Goal: Information Seeking & Learning: Learn about a topic

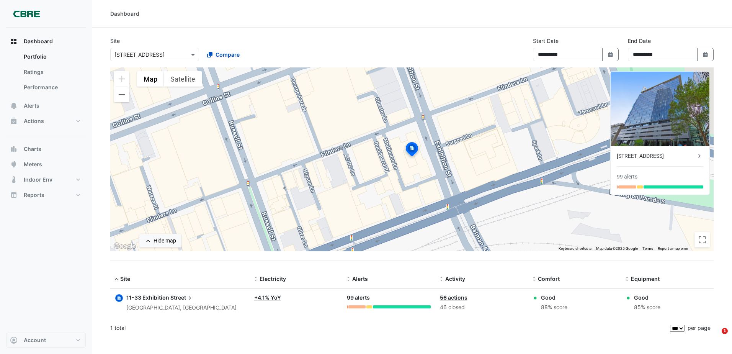
select select "***"
click at [121, 94] on button "Zoom out" at bounding box center [121, 94] width 15 height 15
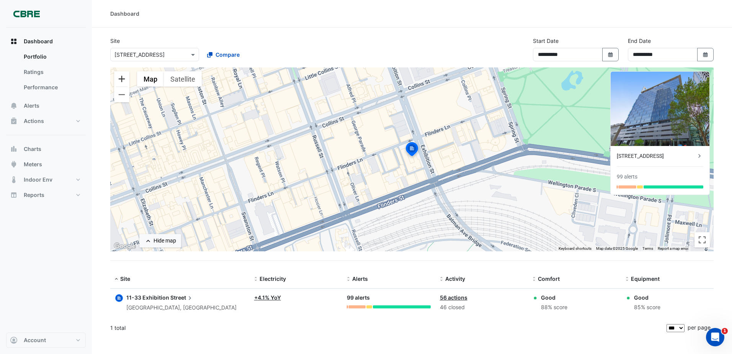
click at [121, 77] on button "Zoom in" at bounding box center [121, 78] width 15 height 15
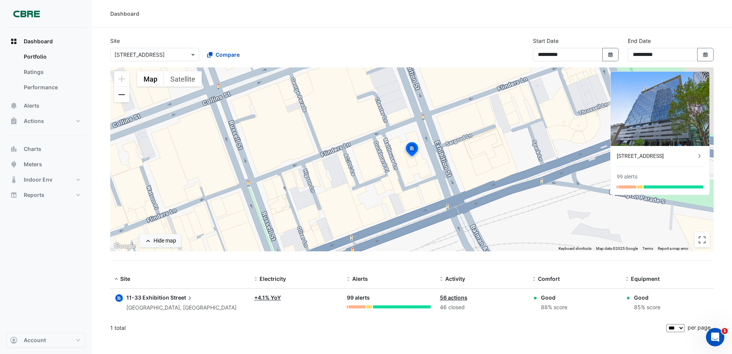
click at [124, 94] on button "Zoom out" at bounding box center [121, 94] width 15 height 15
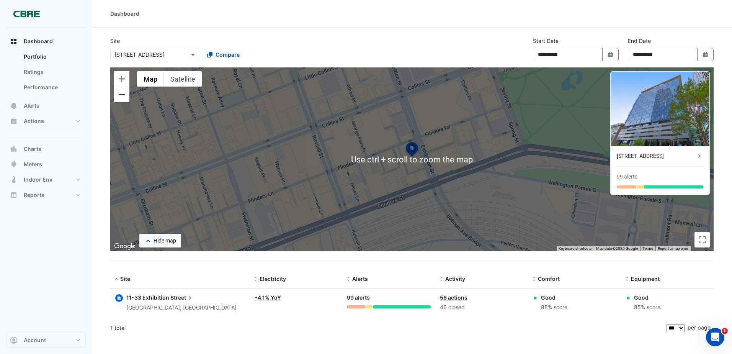
click at [121, 95] on button "Zoom out" at bounding box center [121, 94] width 15 height 15
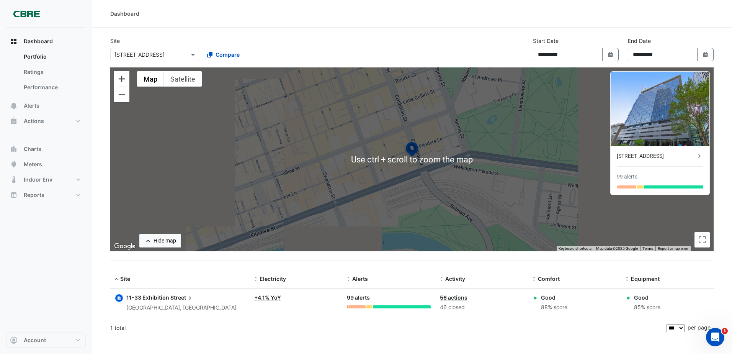
click at [121, 79] on button "Zoom in" at bounding box center [121, 78] width 15 height 15
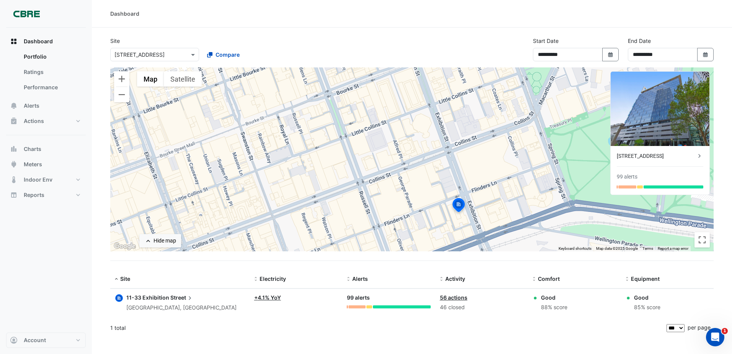
drag, startPoint x: 291, startPoint y: 137, endPoint x: 329, endPoint y: 180, distance: 56.7
click at [329, 180] on div "To activate drag with keyboard, press Alt + Enter. Once in keyboard drag state,…" at bounding box center [412, 159] width 604 height 184
click at [121, 97] on button "Zoom out" at bounding box center [121, 94] width 15 height 15
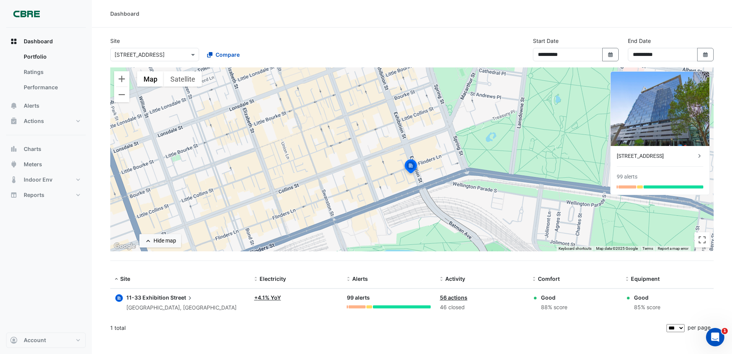
drag, startPoint x: 440, startPoint y: 185, endPoint x: 433, endPoint y: 182, distance: 7.9
click at [433, 182] on div "To activate drag with keyboard, press Alt + Enter. Once in keyboard drag state,…" at bounding box center [412, 159] width 604 height 184
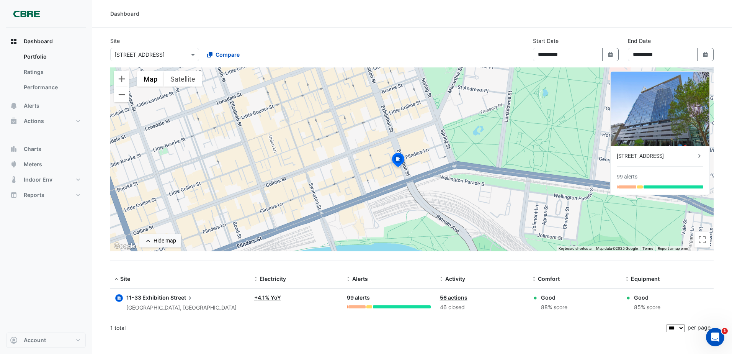
drag, startPoint x: 421, startPoint y: 185, endPoint x: 410, endPoint y: 180, distance: 12.5
click at [410, 180] on div "To activate drag with keyboard, press Alt + Enter. Once in keyboard drag state,…" at bounding box center [412, 159] width 604 height 184
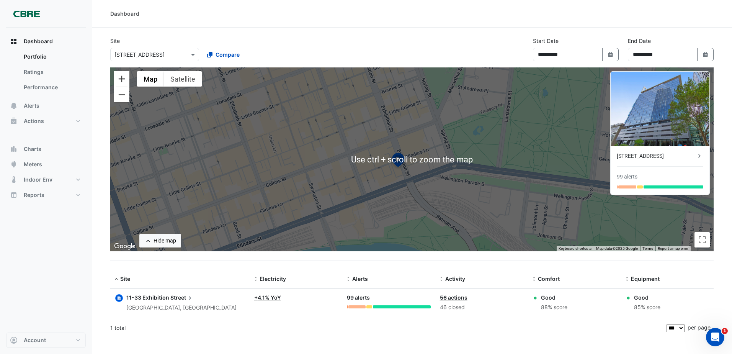
click at [119, 78] on button "Zoom in" at bounding box center [121, 78] width 15 height 15
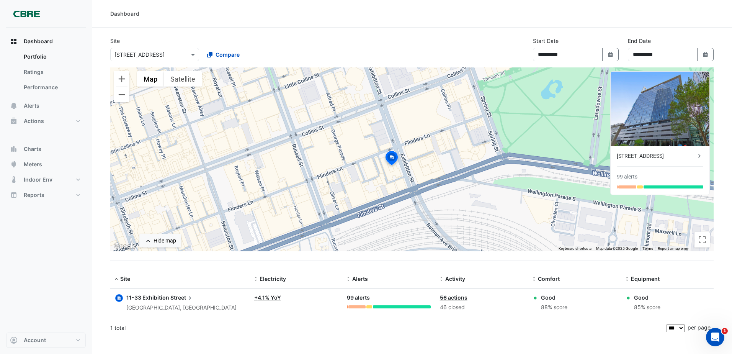
drag, startPoint x: 356, startPoint y: 187, endPoint x: 277, endPoint y: 142, distance: 91.2
click at [365, 170] on div "To activate drag with keyboard, press Alt + Enter. Once in keyboard drag state,…" at bounding box center [412, 159] width 604 height 184
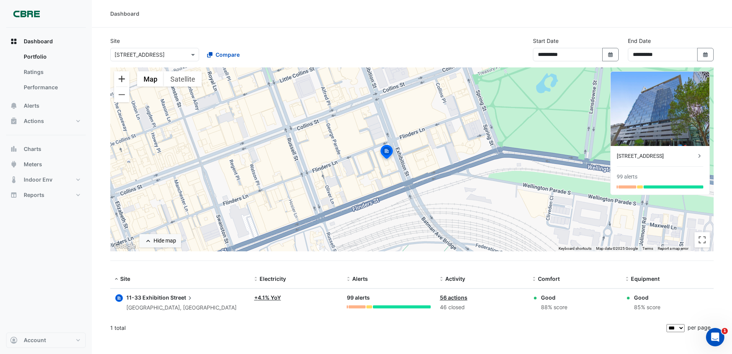
click at [128, 83] on button "Zoom in" at bounding box center [121, 78] width 15 height 15
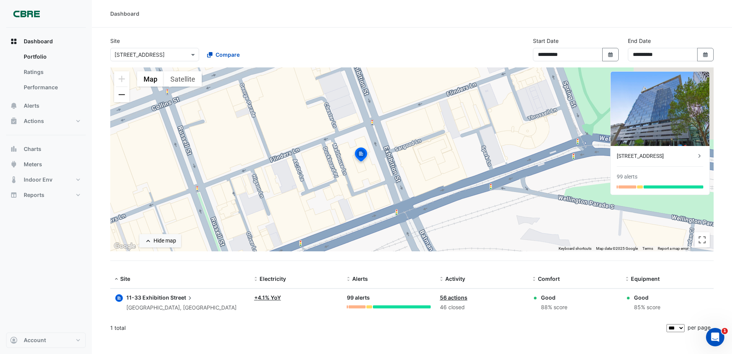
click at [116, 96] on button "Zoom out" at bounding box center [121, 94] width 15 height 15
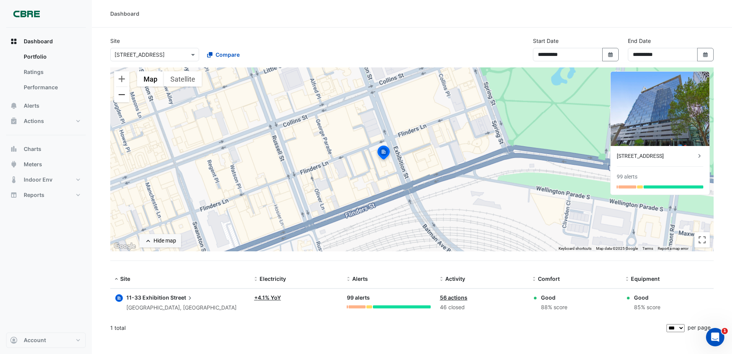
click at [116, 96] on button "Zoom out" at bounding box center [121, 94] width 15 height 15
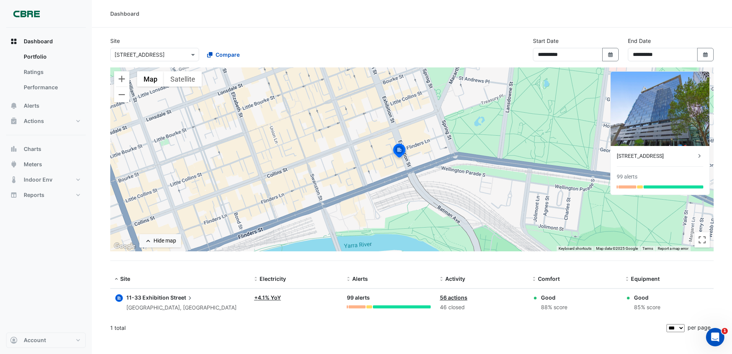
drag, startPoint x: 115, startPoint y: 270, endPoint x: 689, endPoint y: 305, distance: 574.8
click at [689, 305] on section "**********" at bounding box center [412, 183] width 640 height 310
click at [689, 305] on div "Good 85% score" at bounding box center [667, 302] width 83 height 18
click at [112, 280] on datatable-header-cell "Site" at bounding box center [179, 279] width 139 height 18
click at [115, 280] on span at bounding box center [116, 279] width 5 height 6
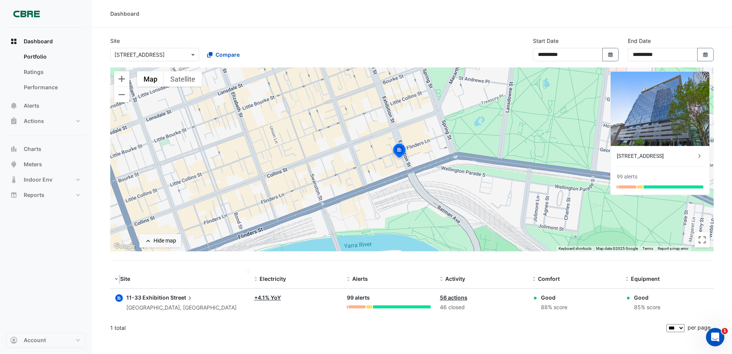
click at [115, 280] on span at bounding box center [116, 279] width 5 height 6
click at [66, 286] on div "Dashboard Portfolio Ratings Performance Alerts Actions Site Manager Charts" at bounding box center [46, 180] width 80 height 305
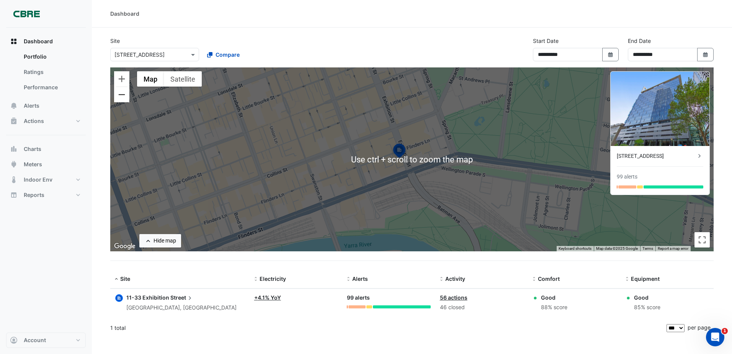
click at [124, 100] on button "Zoom out" at bounding box center [121, 94] width 15 height 15
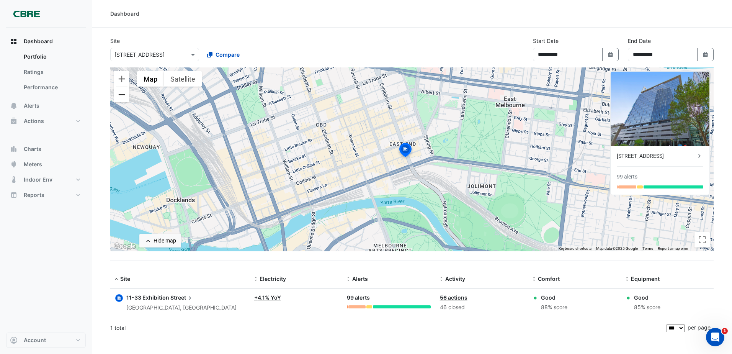
click at [116, 97] on button "Zoom out" at bounding box center [121, 94] width 15 height 15
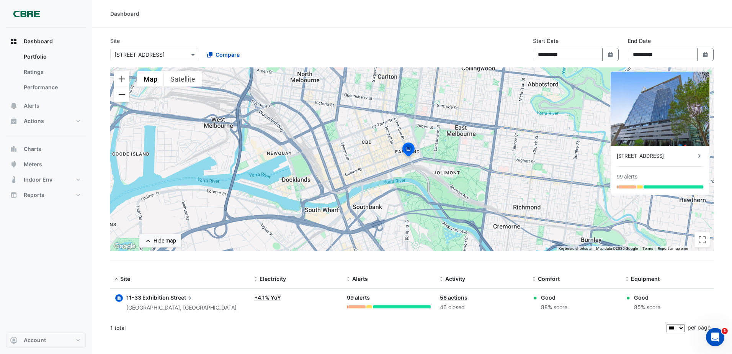
click at [119, 96] on button "Zoom out" at bounding box center [121, 94] width 15 height 15
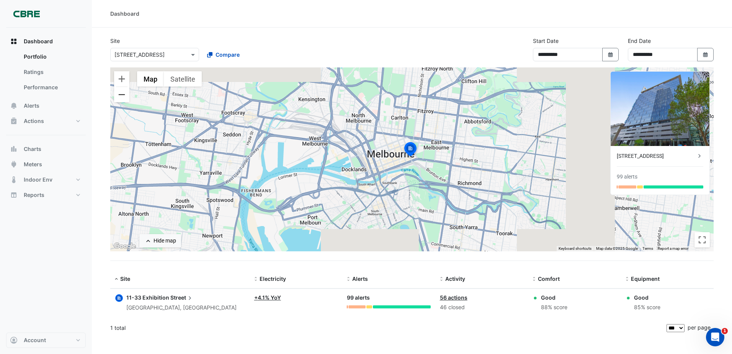
click at [119, 96] on button "Zoom out" at bounding box center [121, 94] width 15 height 15
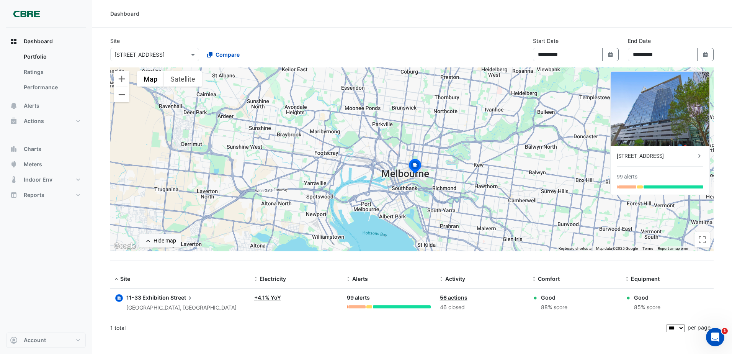
drag, startPoint x: 227, startPoint y: 130, endPoint x: 219, endPoint y: 133, distance: 8.2
click at [221, 134] on div "To activate drag with keyboard, press Alt + Enter. Once in keyboard drag state,…" at bounding box center [412, 159] width 604 height 184
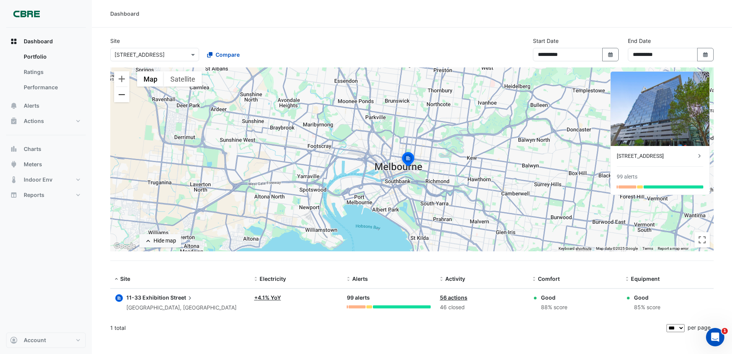
click at [129, 97] on button "Zoom out" at bounding box center [121, 94] width 15 height 15
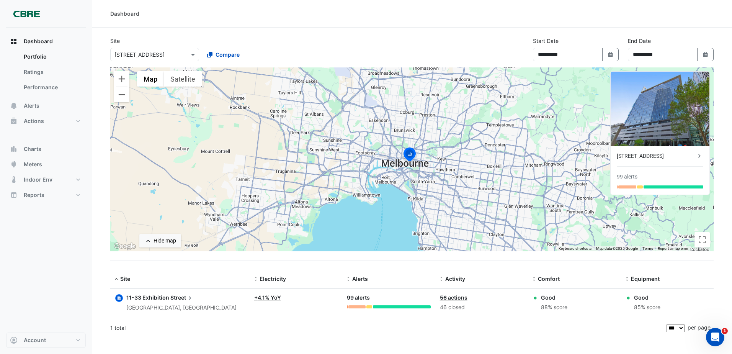
drag, startPoint x: 299, startPoint y: 200, endPoint x: 427, endPoint y: 142, distance: 140.6
click at [432, 139] on div "To activate drag with keyboard, press Alt + Enter. Once in keyboard drag state,…" at bounding box center [412, 159] width 604 height 184
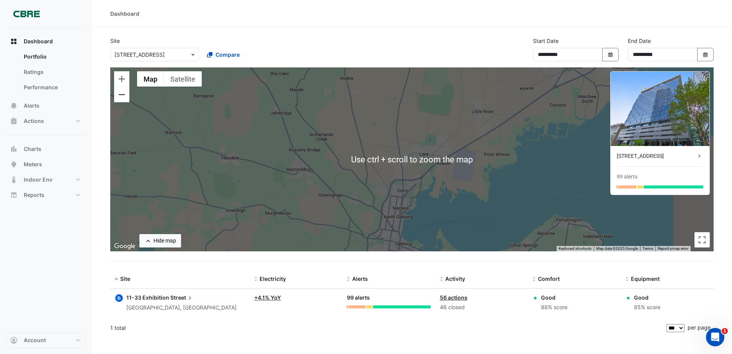
drag, startPoint x: 123, startPoint y: 105, endPoint x: 123, endPoint y: 100, distance: 4.2
click at [123, 103] on div "To activate drag with keyboard, press Alt + Enter. Once in keyboard drag state,…" at bounding box center [412, 159] width 604 height 184
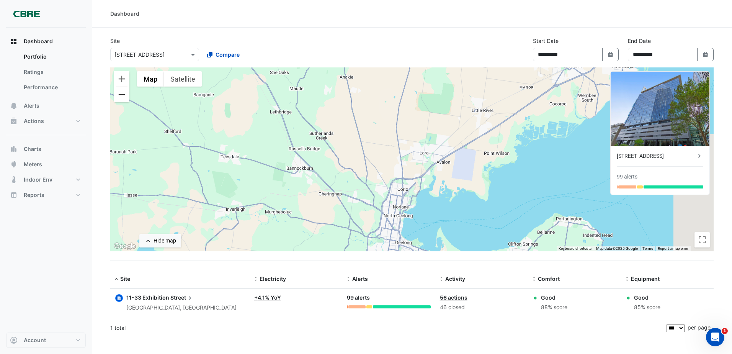
click at [123, 100] on button "Zoom out" at bounding box center [121, 94] width 15 height 15
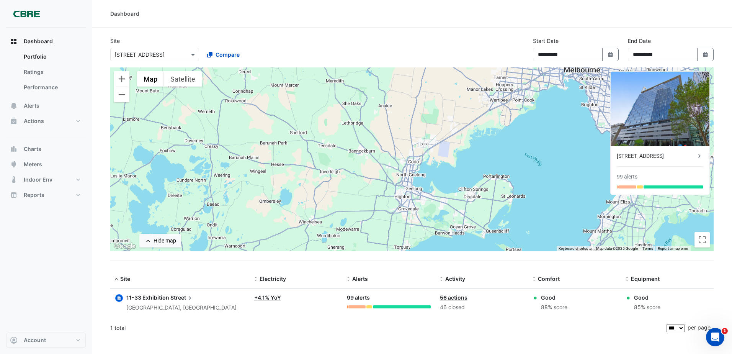
drag, startPoint x: 301, startPoint y: 178, endPoint x: 340, endPoint y: 140, distance: 54.4
click at [347, 142] on div "To activate drag with keyboard, press Alt + Enter. Once in keyboard drag state,…" at bounding box center [412, 159] width 604 height 184
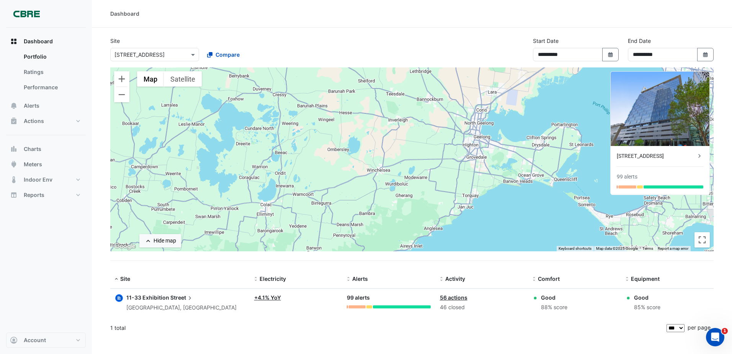
click at [126, 103] on div "To activate drag with keyboard, press Alt + Enter. Once in keyboard drag state,…" at bounding box center [412, 159] width 604 height 184
click at [125, 100] on button "Zoom out" at bounding box center [121, 94] width 15 height 15
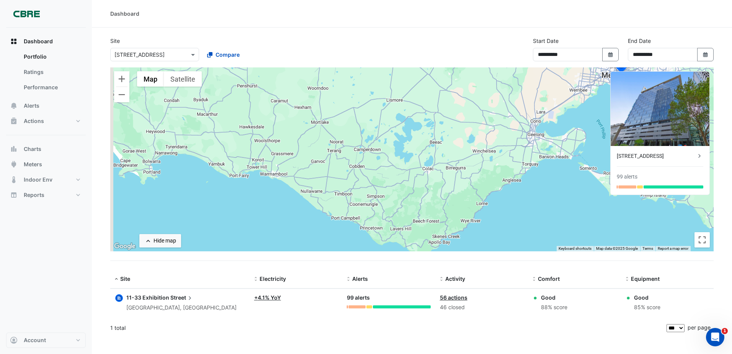
drag, startPoint x: 237, startPoint y: 208, endPoint x: 370, endPoint y: 191, distance: 134.7
click at [370, 191] on div "To activate drag with keyboard, press Alt + Enter. Once in keyboard drag state,…" at bounding box center [412, 159] width 604 height 184
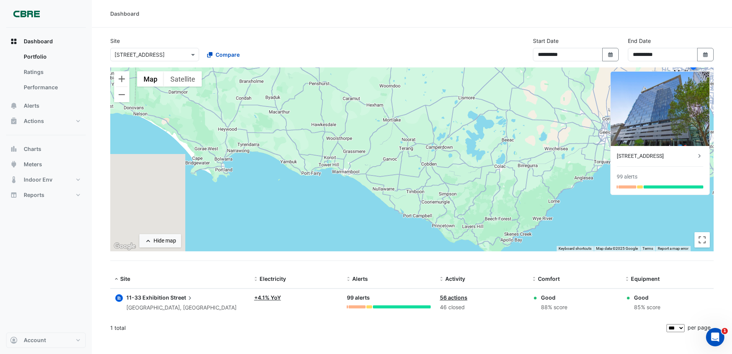
drag, startPoint x: 326, startPoint y: 180, endPoint x: 351, endPoint y: 179, distance: 25.3
click at [350, 180] on div "To activate drag with keyboard, press Alt + Enter. Once in keyboard drag state,…" at bounding box center [412, 159] width 604 height 184
click at [128, 83] on button "Zoom in" at bounding box center [121, 78] width 15 height 15
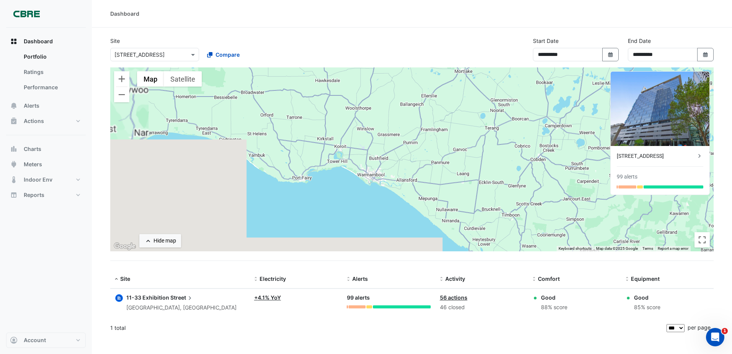
drag, startPoint x: 256, startPoint y: 149, endPoint x: 354, endPoint y: 122, distance: 101.7
click at [357, 124] on div "To activate drag with keyboard, press Alt + Enter. Once in keyboard drag state,…" at bounding box center [412, 159] width 604 height 184
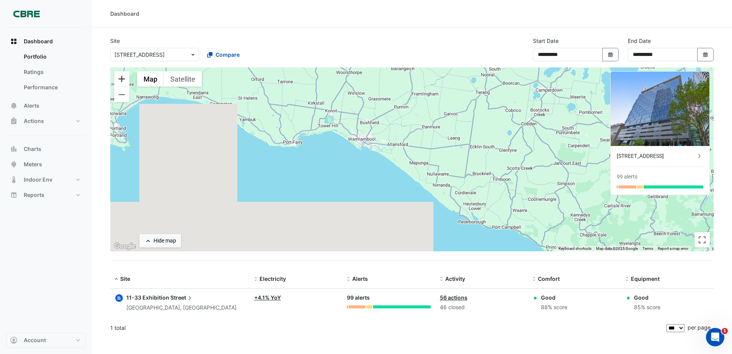
click at [125, 85] on button "Zoom in" at bounding box center [121, 78] width 15 height 15
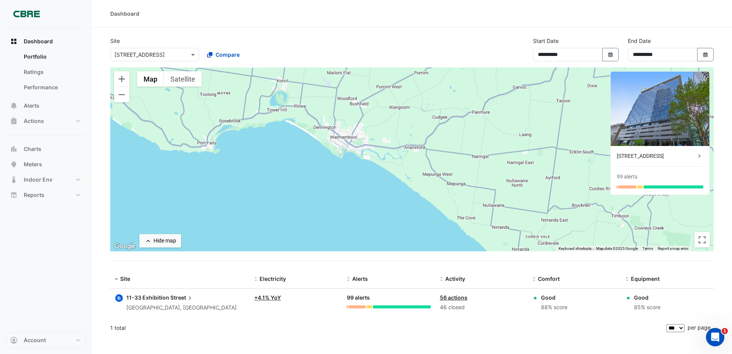
drag, startPoint x: 337, startPoint y: 137, endPoint x: 356, endPoint y: 147, distance: 21.8
click at [356, 147] on div "To activate drag with keyboard, press Alt + Enter. Once in keyboard drag state,…" at bounding box center [412, 159] width 604 height 184
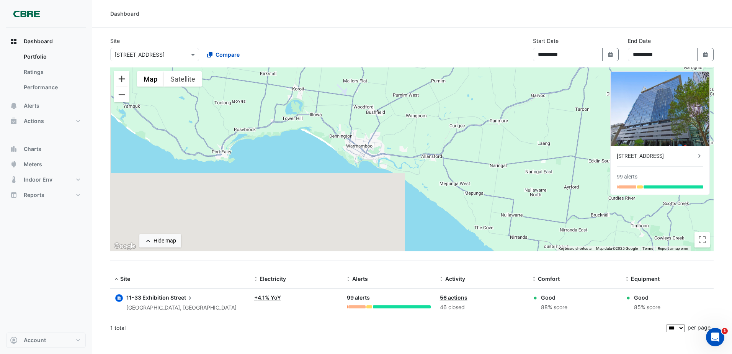
click at [121, 80] on button "Zoom in" at bounding box center [121, 78] width 15 height 15
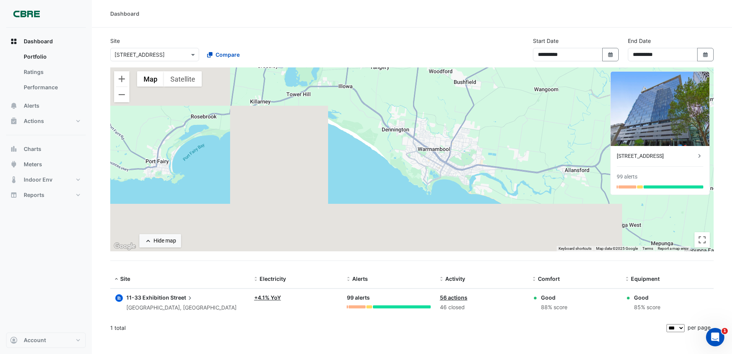
drag, startPoint x: 310, startPoint y: 149, endPoint x: 410, endPoint y: 156, distance: 99.8
click at [410, 156] on div "To activate drag with keyboard, press Alt + Enter. Once in keyboard drag state,…" at bounding box center [412, 159] width 604 height 184
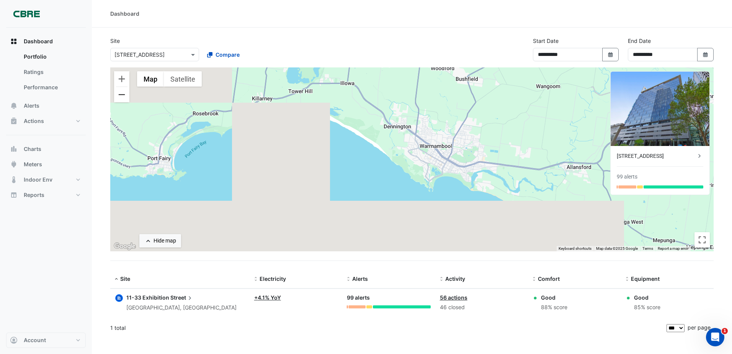
click at [125, 96] on button "Zoom out" at bounding box center [121, 94] width 15 height 15
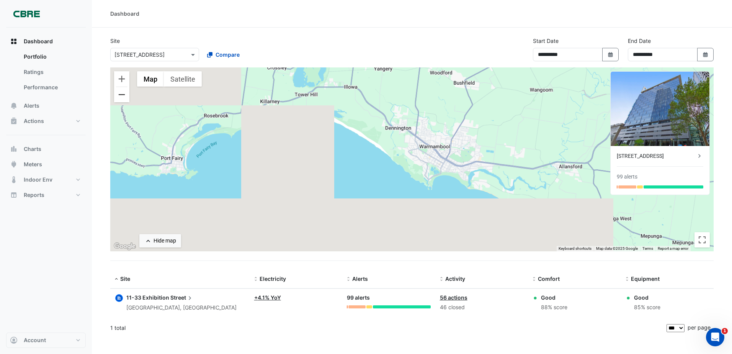
click at [125, 96] on button "Zoom out" at bounding box center [121, 94] width 15 height 15
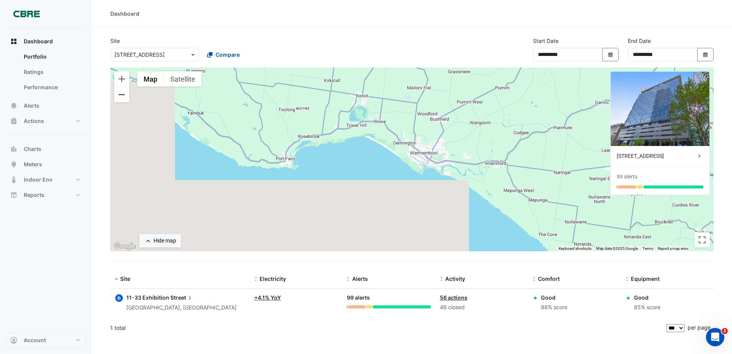
click at [124, 97] on button "Zoom out" at bounding box center [121, 94] width 15 height 15
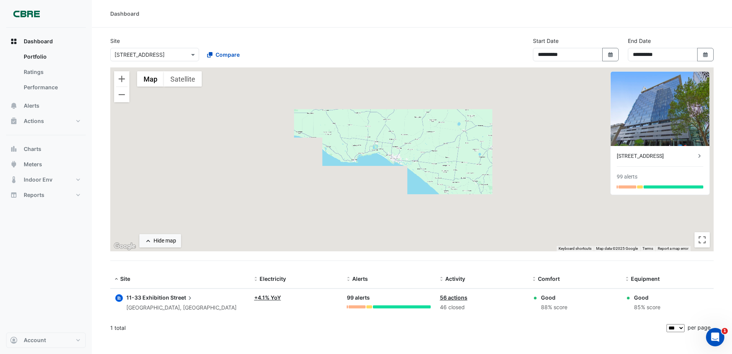
drag, startPoint x: 385, startPoint y: 159, endPoint x: 286, endPoint y: 171, distance: 99.5
click at [286, 171] on div "To activate drag with keyboard, press Alt + Enter. Once in keyboard drag state,…" at bounding box center [412, 159] width 604 height 184
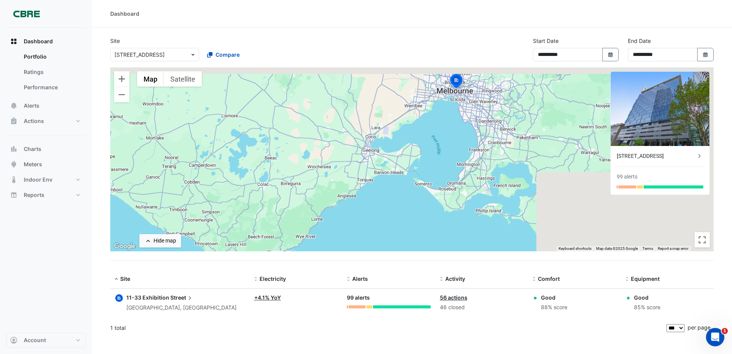
drag, startPoint x: 473, startPoint y: 184, endPoint x: 253, endPoint y: 201, distance: 220.9
click at [253, 201] on div "To activate drag with keyboard, press Alt + Enter. Once in keyboard drag state,…" at bounding box center [412, 159] width 604 height 184
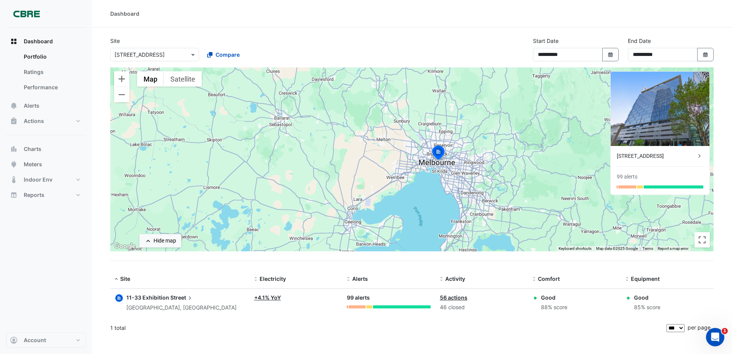
drag, startPoint x: 462, startPoint y: 128, endPoint x: 453, endPoint y: 186, distance: 58.9
click at [453, 186] on div "To activate drag with keyboard, press Alt + Enter. Once in keyboard drag state,…" at bounding box center [412, 159] width 604 height 184
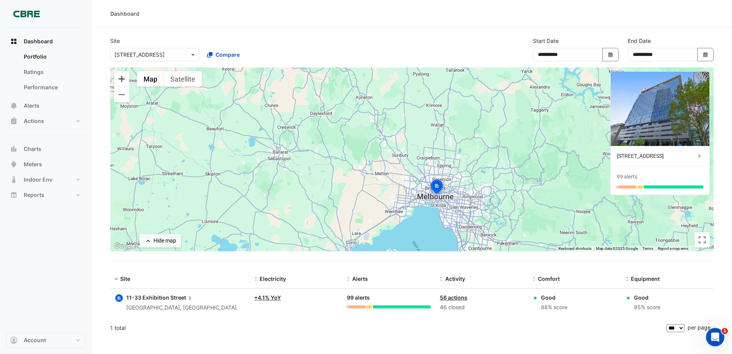
drag, startPoint x: 119, startPoint y: 77, endPoint x: 149, endPoint y: 87, distance: 31.0
click at [127, 79] on button "Zoom in" at bounding box center [121, 78] width 15 height 15
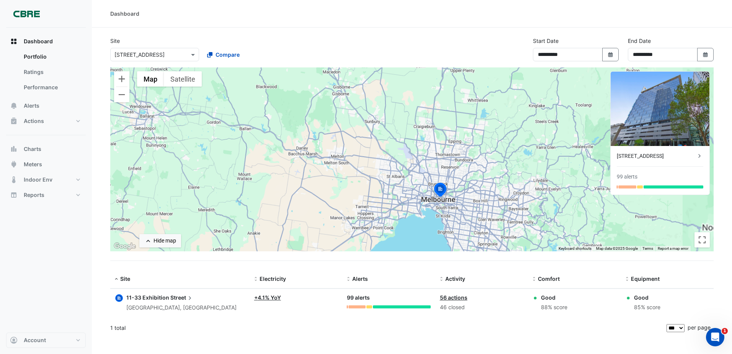
drag, startPoint x: 412, startPoint y: 195, endPoint x: 407, endPoint y: 169, distance: 25.8
click at [407, 170] on div "To activate drag with keyboard, press Alt + Enter. Once in keyboard drag state,…" at bounding box center [412, 159] width 604 height 184
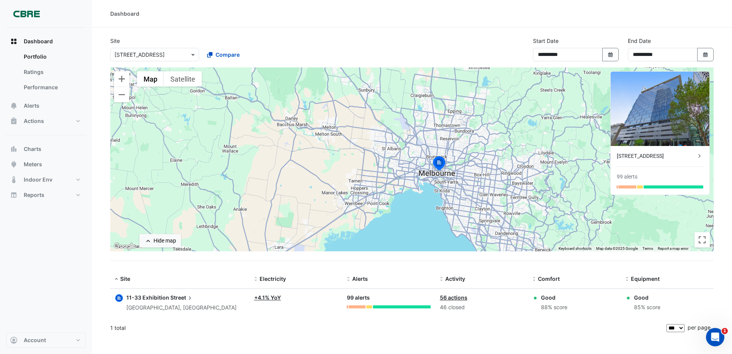
click at [113, 80] on div "To activate drag with keyboard, press Alt + Enter. Once in keyboard drag state,…" at bounding box center [412, 159] width 604 height 184
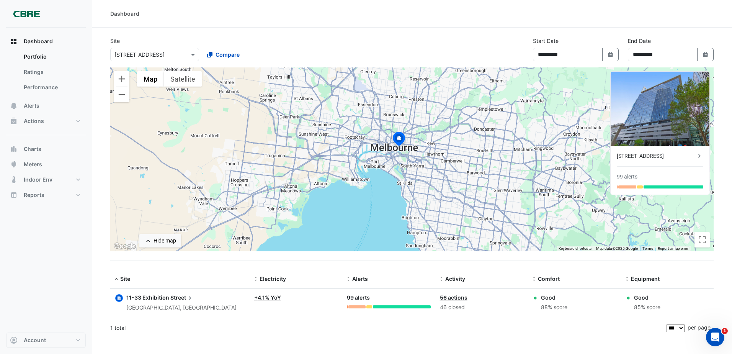
drag, startPoint x: 658, startPoint y: 228, endPoint x: 269, endPoint y: 104, distance: 408.5
click at [285, 108] on div "To activate drag with keyboard, press Alt + Enter. Once in keyboard drag state,…" at bounding box center [412, 159] width 604 height 184
click at [115, 78] on button "Zoom in" at bounding box center [121, 78] width 15 height 15
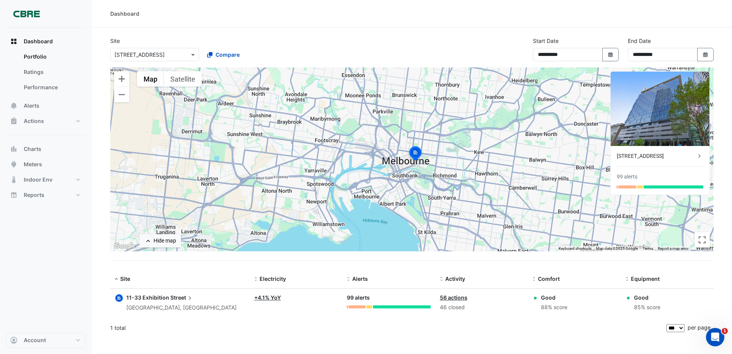
drag, startPoint x: 260, startPoint y: 147, endPoint x: 277, endPoint y: 172, distance: 29.7
click at [277, 172] on div "To activate drag with keyboard, press Alt + Enter. Once in keyboard drag state,…" at bounding box center [412, 159] width 604 height 184
click at [121, 80] on button "Zoom in" at bounding box center [121, 78] width 15 height 15
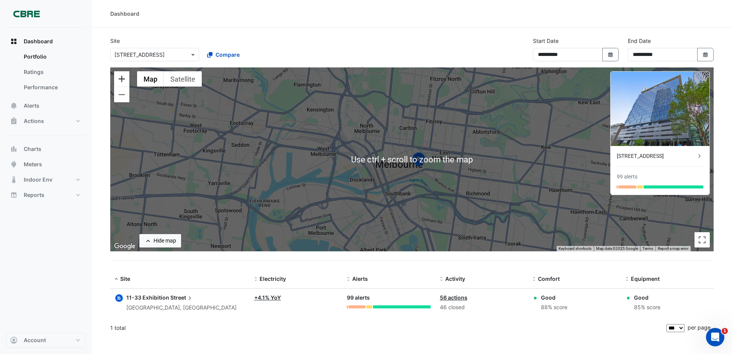
click at [115, 80] on button "Zoom in" at bounding box center [121, 78] width 15 height 15
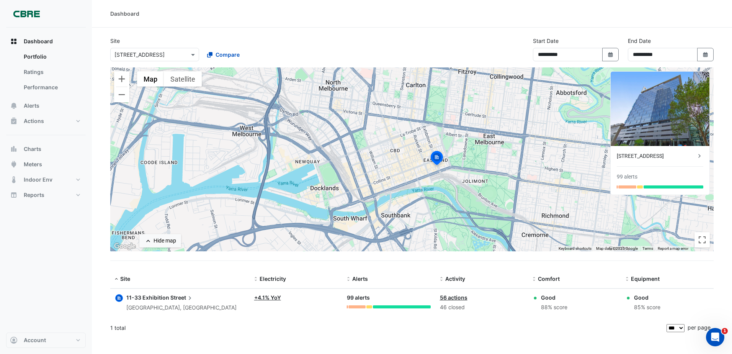
drag, startPoint x: 375, startPoint y: 188, endPoint x: 390, endPoint y: 173, distance: 20.9
click at [390, 173] on div "To activate drag with keyboard, press Alt + Enter. Once in keyboard drag state,…" at bounding box center [412, 159] width 604 height 184
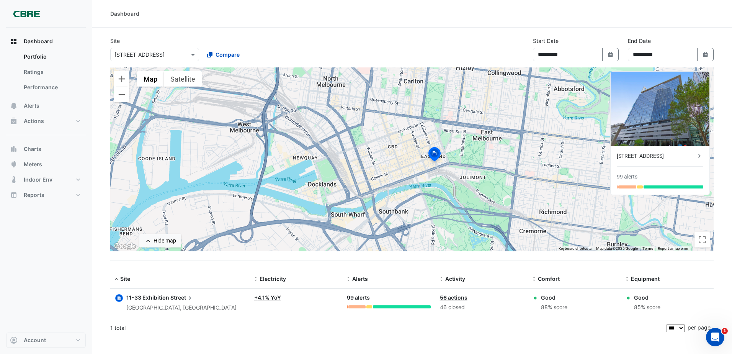
drag, startPoint x: 452, startPoint y: 175, endPoint x: 448, endPoint y: 171, distance: 6.2
click at [448, 171] on div "To activate drag with keyboard, press Alt + Enter. Once in keyboard drag state,…" at bounding box center [412, 159] width 604 height 184
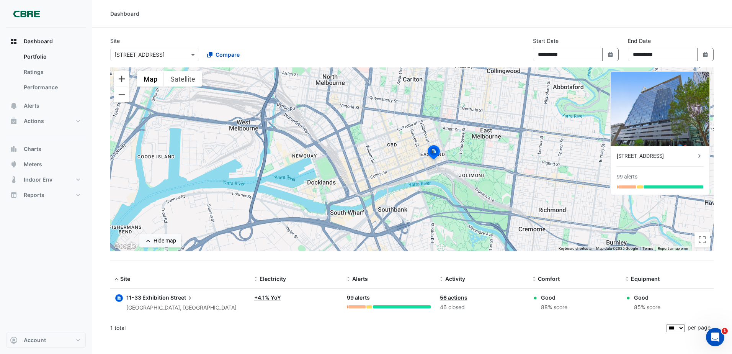
click at [115, 75] on button "Zoom in" at bounding box center [121, 78] width 15 height 15
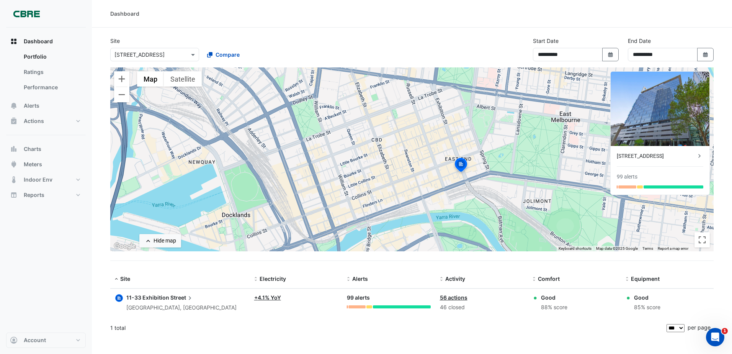
drag, startPoint x: 236, startPoint y: 119, endPoint x: 241, endPoint y: 128, distance: 10.5
click at [241, 128] on div "To activate drag with keyboard, press Alt + Enter. Once in keyboard drag state,…" at bounding box center [412, 159] width 604 height 184
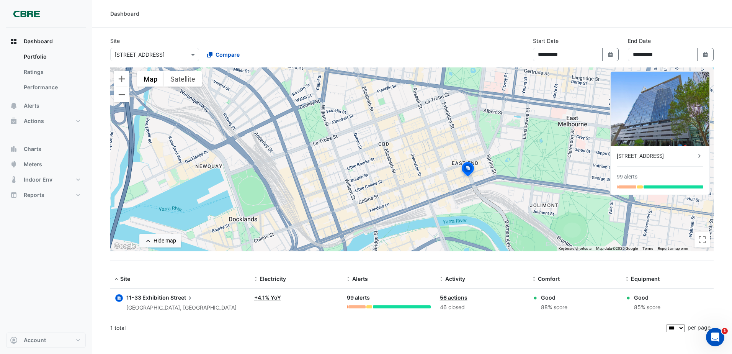
drag, startPoint x: 259, startPoint y: 136, endPoint x: 268, endPoint y: 140, distance: 9.6
click at [267, 140] on div "To activate drag with keyboard, press Alt + Enter. Once in keyboard drag state,…" at bounding box center [412, 159] width 604 height 184
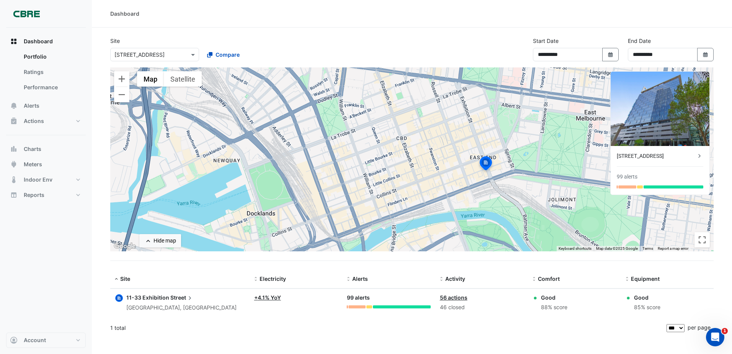
drag, startPoint x: 284, startPoint y: 139, endPoint x: 300, endPoint y: 134, distance: 16.6
click at [300, 134] on div "To activate drag with keyboard, press Alt + Enter. Once in keyboard drag state,…" at bounding box center [412, 159] width 604 height 184
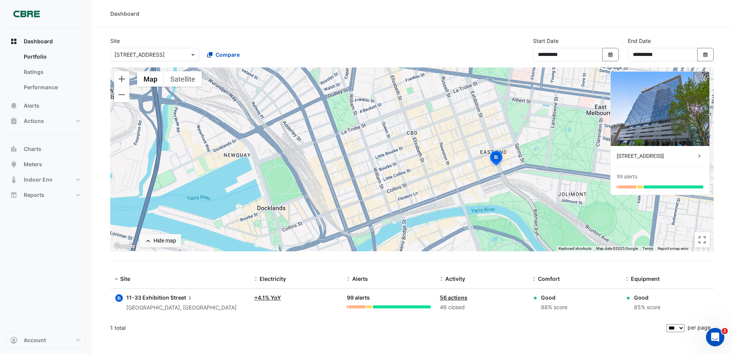
drag, startPoint x: 300, startPoint y: 134, endPoint x: 313, endPoint y: 128, distance: 14.6
click at [313, 128] on div "To activate drag with keyboard, press Alt + Enter. Once in keyboard drag state,…" at bounding box center [412, 159] width 604 height 184
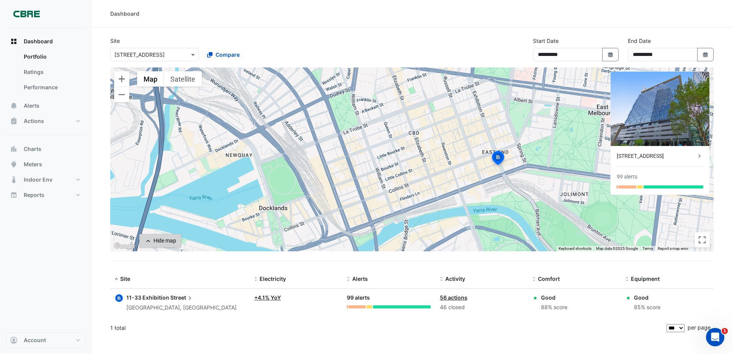
click at [165, 242] on div "Hide map" at bounding box center [165, 241] width 23 height 8
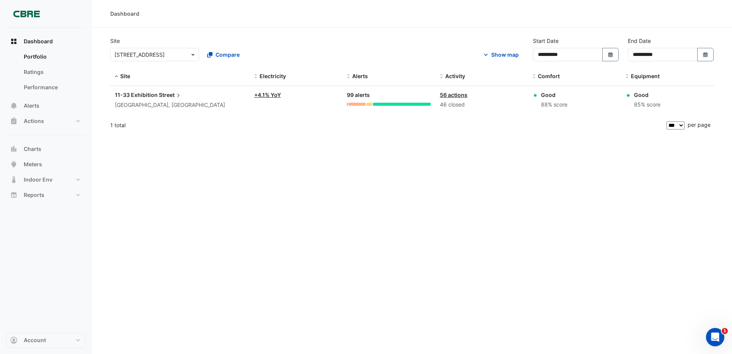
click at [130, 121] on div "1 total" at bounding box center [387, 125] width 555 height 19
click at [145, 99] on div "11-33 Exhibition Street Melbourne, Victoria" at bounding box center [170, 100] width 110 height 19
click at [229, 131] on ngb-offcanvas-backdrop at bounding box center [366, 177] width 732 height 354
click at [275, 95] on link "+ 4.1% YoY" at bounding box center [267, 95] width 27 height 7
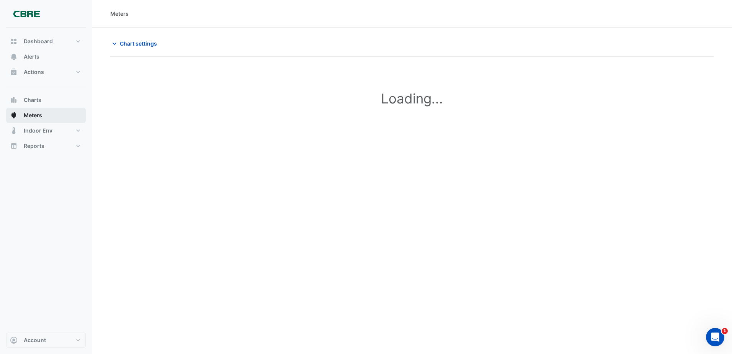
type input "**********"
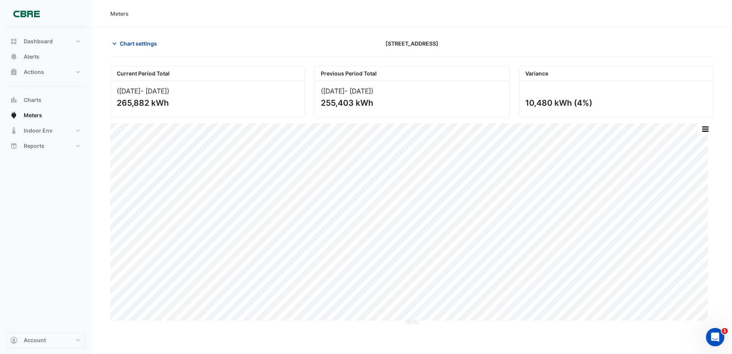
click at [131, 43] on span "Chart settings" at bounding box center [138, 43] width 37 height 8
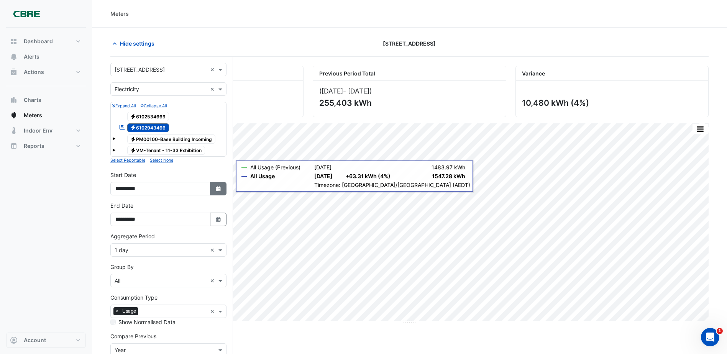
click at [224, 188] on button "Select Date" at bounding box center [218, 188] width 17 height 13
select select "*"
select select "****"
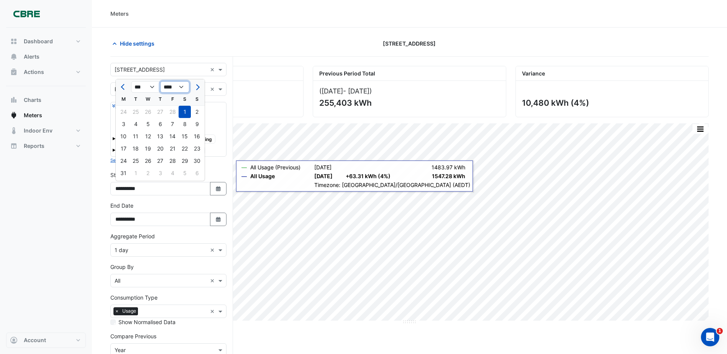
click at [179, 92] on select "**** **** **** **** **** **** **** **** **** **** ****" at bounding box center [174, 86] width 29 height 11
click at [160, 81] on select "**** **** **** **** **** **** **** **** **** **** ****" at bounding box center [174, 86] width 29 height 11
drag, startPoint x: 143, startPoint y: 84, endPoint x: 145, endPoint y: 88, distance: 4.1
click at [144, 86] on select "*** *** *** *** ***" at bounding box center [145, 86] width 29 height 11
click at [217, 217] on icon "Select Date" at bounding box center [218, 219] width 7 height 5
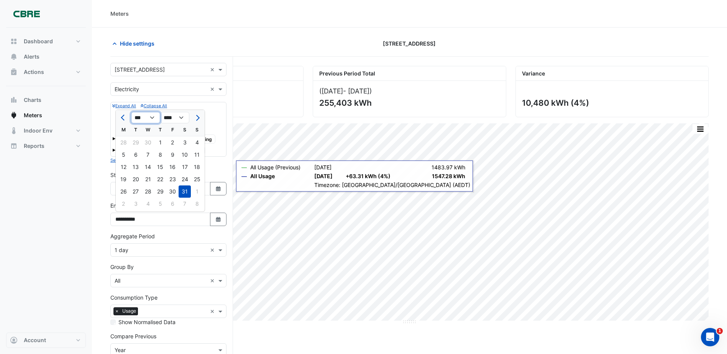
click at [147, 118] on select "*** *** *** *** *** *** *** *** *** ***" at bounding box center [145, 117] width 29 height 11
click at [131, 112] on select "*** *** *** *** *** *** *** *** *** ***" at bounding box center [145, 117] width 29 height 11
click at [143, 120] on select "*** *** *** *** *** *** *** *** *** ***" at bounding box center [145, 117] width 29 height 11
select select "*"
click at [131, 112] on select "*** *** *** *** *** *** *** *** *** ***" at bounding box center [145, 117] width 29 height 11
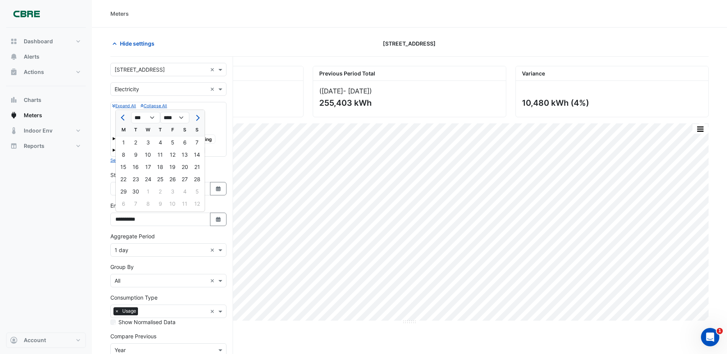
click at [263, 83] on div "(Mar 25 - May 25 ) 265,882 kWh" at bounding box center [207, 99] width 192 height 36
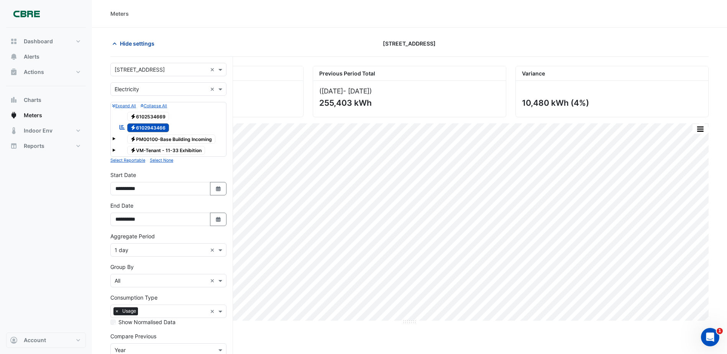
click at [147, 46] on span "Hide settings" at bounding box center [137, 43] width 34 height 8
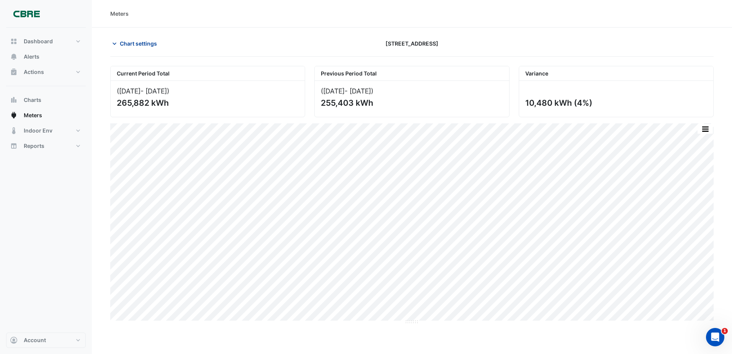
click at [153, 45] on span "Chart settings" at bounding box center [138, 43] width 37 height 8
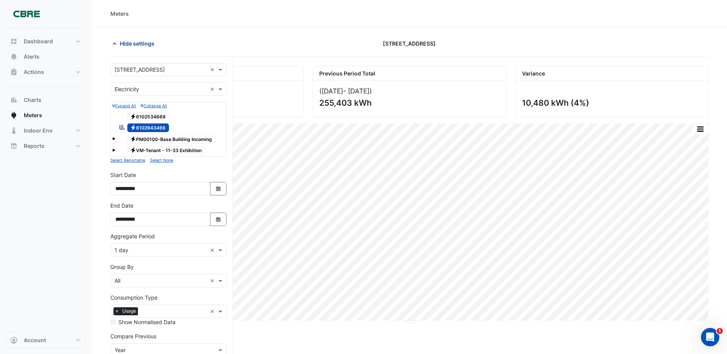
click at [145, 44] on span "Hide settings" at bounding box center [137, 43] width 34 height 8
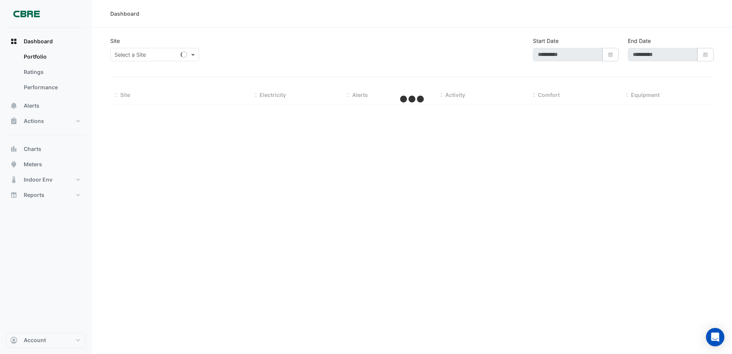
type input "**********"
select select "***"
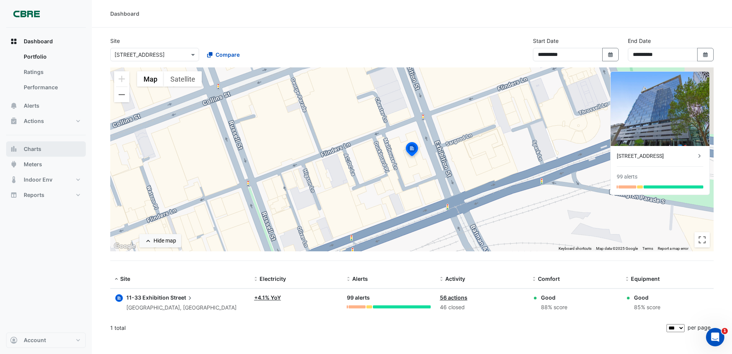
click at [31, 150] on span "Charts" at bounding box center [33, 149] width 18 height 8
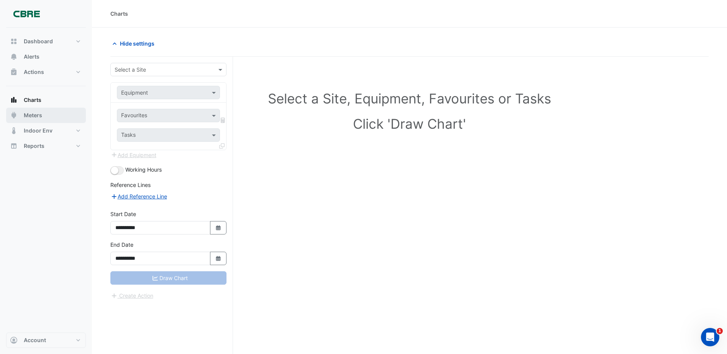
click at [36, 116] on span "Meters" at bounding box center [33, 115] width 18 height 8
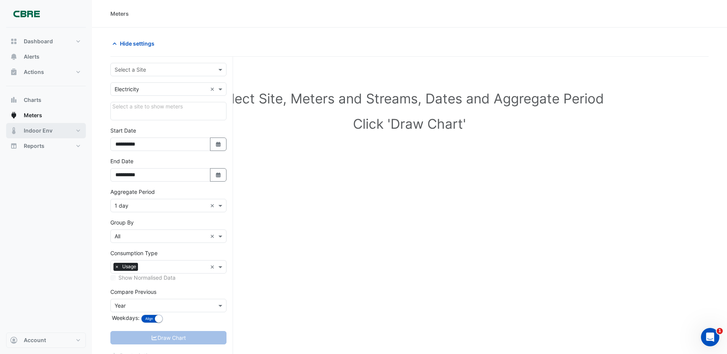
click at [39, 132] on span "Indoor Env" at bounding box center [38, 131] width 29 height 8
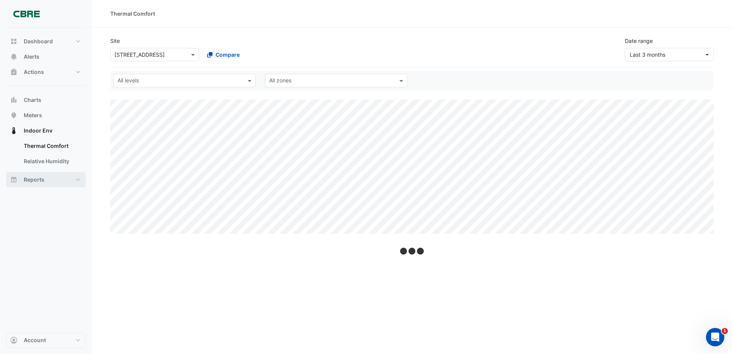
click at [40, 179] on span "Reports" at bounding box center [34, 180] width 21 height 8
select select "***"
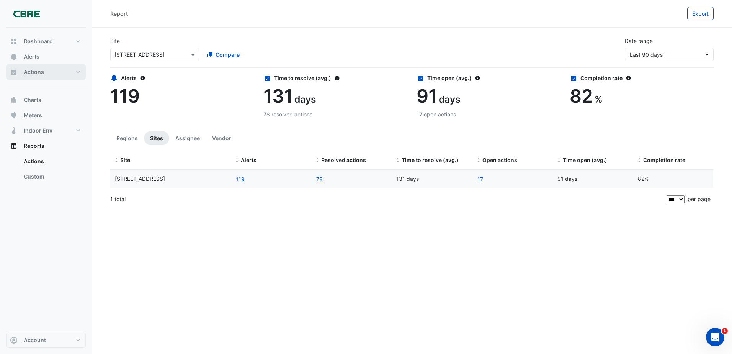
click at [55, 74] on button "Actions" at bounding box center [46, 71] width 80 height 15
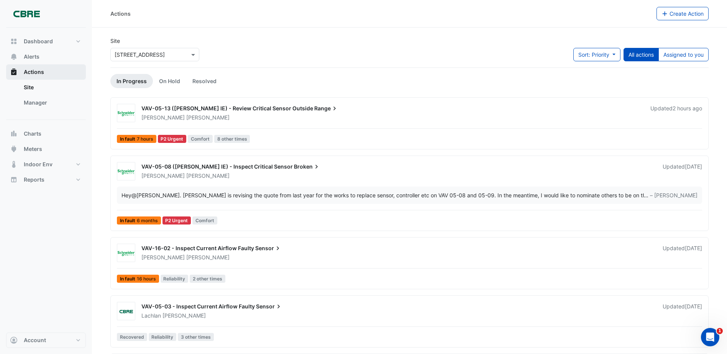
click at [55, 75] on button "Actions" at bounding box center [46, 71] width 80 height 15
click at [57, 131] on button "Charts" at bounding box center [46, 133] width 80 height 15
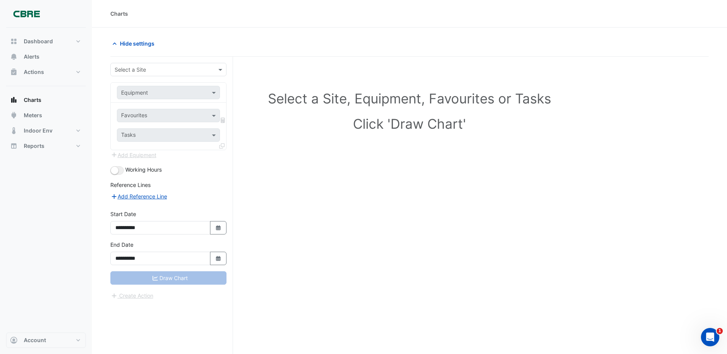
click at [130, 85] on div "Equipment" at bounding box center [168, 93] width 115 height 20
click at [135, 72] on input "text" at bounding box center [161, 70] width 92 height 8
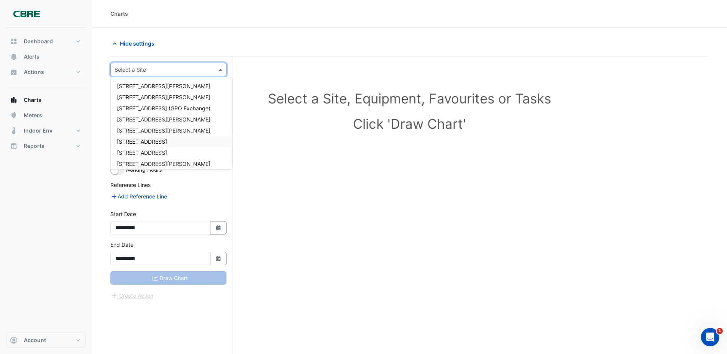
click at [158, 140] on span "[STREET_ADDRESS]" at bounding box center [142, 141] width 50 height 7
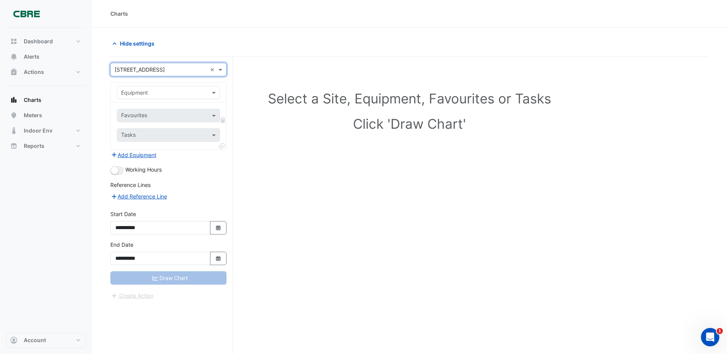
click at [158, 97] on div "Equipment" at bounding box center [168, 92] width 103 height 13
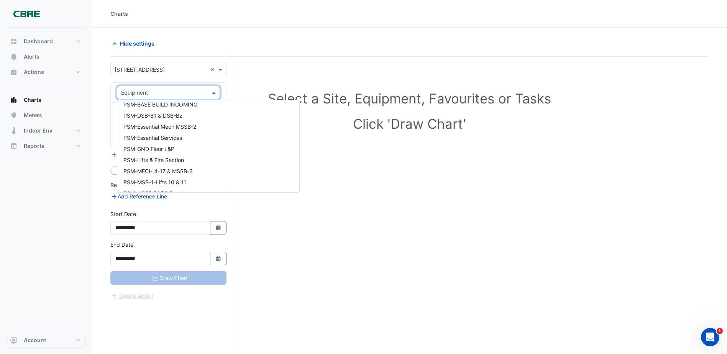
scroll to position [1647, 0]
click at [355, 118] on h1 "Click 'Draw Chart'" at bounding box center [409, 124] width 564 height 16
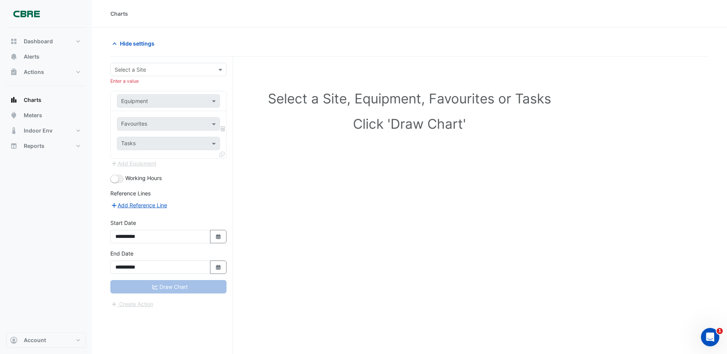
click at [196, 77] on div "Select a Site Enter a value" at bounding box center [168, 74] width 116 height 22
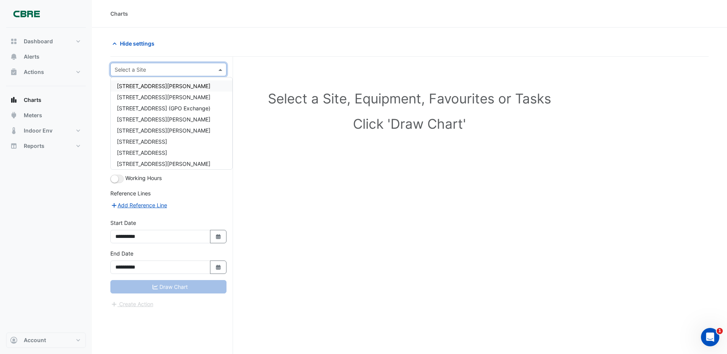
click at [196, 73] on input "text" at bounding box center [161, 70] width 92 height 8
click at [175, 142] on div "[STREET_ADDRESS]" at bounding box center [171, 141] width 121 height 11
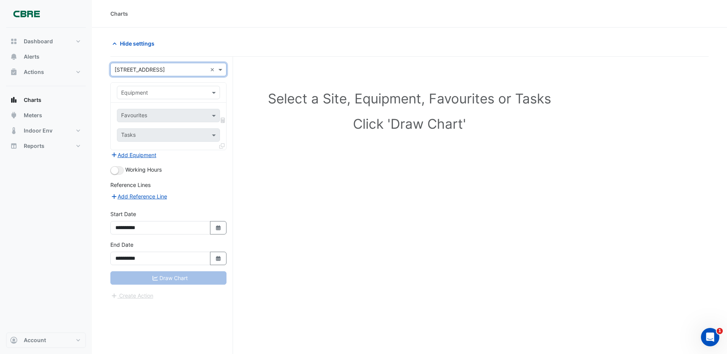
click at [151, 97] on div "Equipment" at bounding box center [168, 92] width 103 height 13
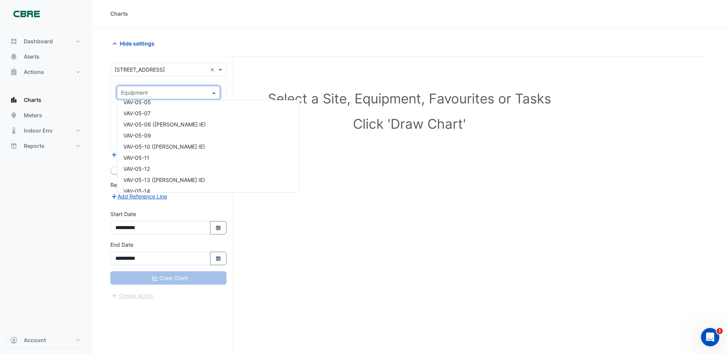
scroll to position [2019, 0]
click at [317, 166] on div "Select a Site, Equipment, Favourites or Tasks Click 'Draw Chart'" at bounding box center [409, 220] width 598 height 326
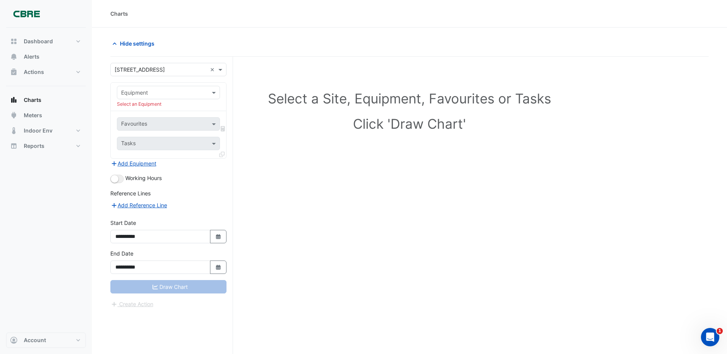
click at [177, 85] on div "Equipment Select an Equipment" at bounding box center [168, 97] width 115 height 28
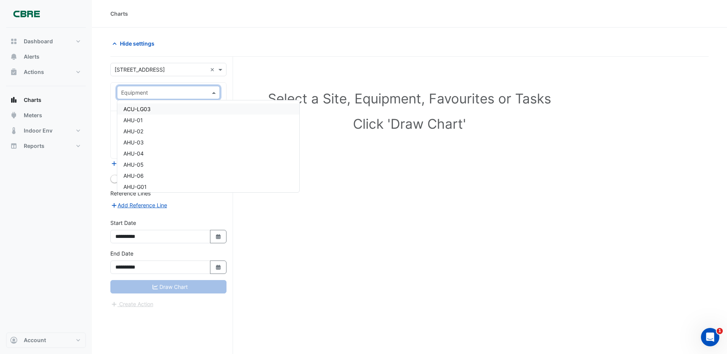
click at [206, 95] on div at bounding box center [168, 92] width 102 height 9
click at [296, 152] on div "Select a Site, Equipment, Favourites or Tasks Click 'Draw Chart'" at bounding box center [409, 112] width 589 height 93
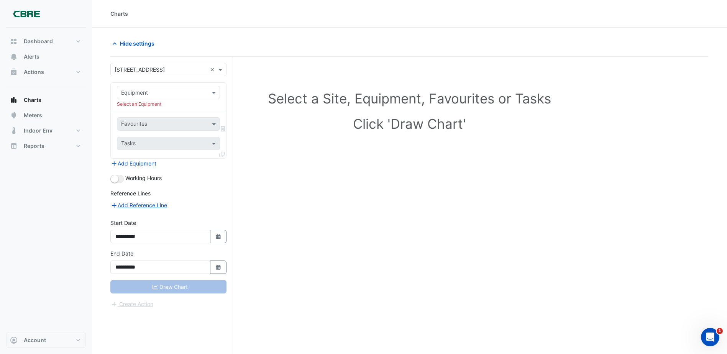
click at [196, 100] on div "Equipment Select an Equipment" at bounding box center [168, 97] width 115 height 28
click at [192, 95] on input "text" at bounding box center [160, 93] width 79 height 8
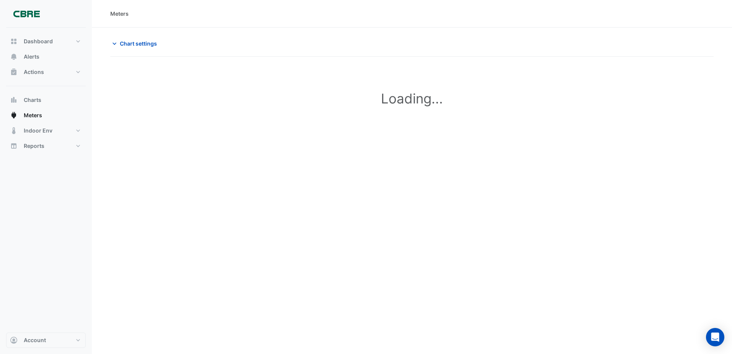
type input "**********"
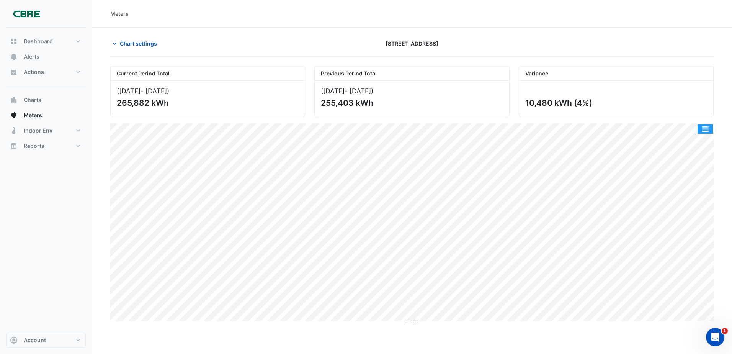
click at [702, 131] on button "button" at bounding box center [705, 129] width 15 height 10
click at [702, 130] on button "button" at bounding box center [705, 129] width 15 height 10
click at [142, 44] on span "Chart settings" at bounding box center [138, 43] width 37 height 8
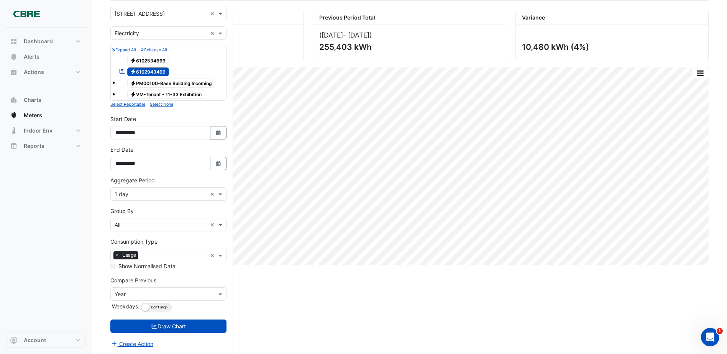
scroll to position [56, 0]
click at [216, 159] on button "Select Date" at bounding box center [218, 162] width 17 height 13
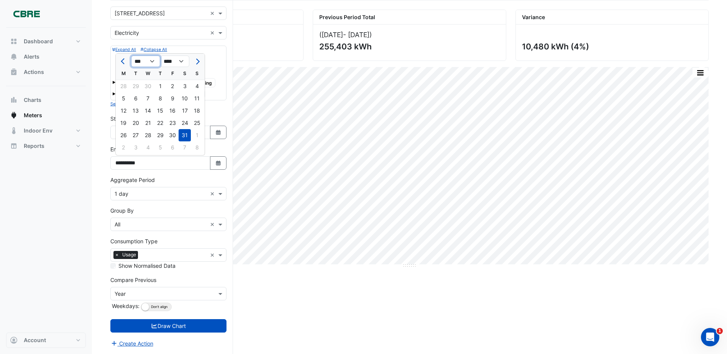
click at [141, 61] on select "*** *** *** *** *** *** *** *** *** ***" at bounding box center [145, 61] width 29 height 11
select select "*"
click at [131, 56] on select "*** *** *** *** *** *** *** *** *** ***" at bounding box center [145, 61] width 29 height 11
click at [141, 133] on div "30" at bounding box center [135, 135] width 12 height 12
type input "**********"
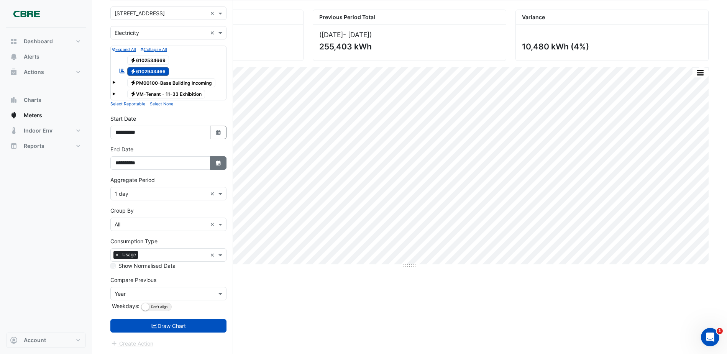
click at [223, 167] on button "Select Date" at bounding box center [218, 162] width 17 height 13
select select "*"
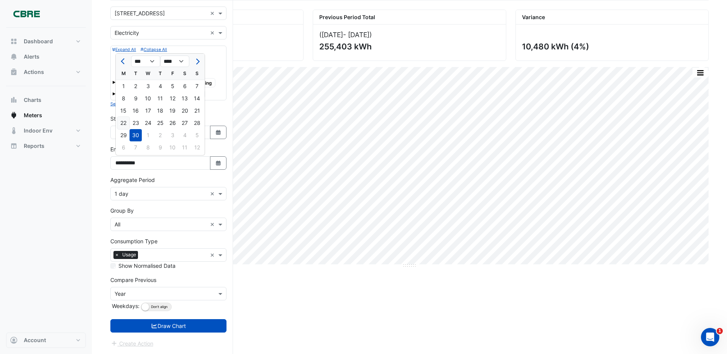
click at [124, 123] on div "22" at bounding box center [123, 123] width 12 height 12
type input "**********"
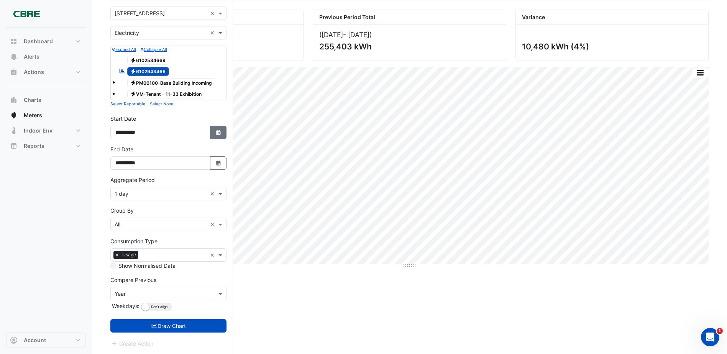
click at [211, 129] on button "Select Date" at bounding box center [218, 132] width 17 height 13
select select "*"
select select "****"
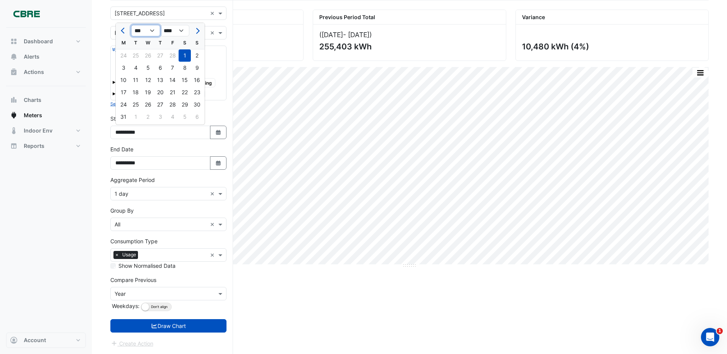
drag, startPoint x: 153, startPoint y: 33, endPoint x: 153, endPoint y: 37, distance: 4.2
click at [153, 33] on select "*** *** *** *** *** *** *** *** ***" at bounding box center [145, 30] width 29 height 11
select select "*"
click at [131, 25] on select "*** *** *** *** *** *** *** *** ***" at bounding box center [145, 30] width 29 height 11
click at [169, 81] on div "19" at bounding box center [172, 80] width 12 height 12
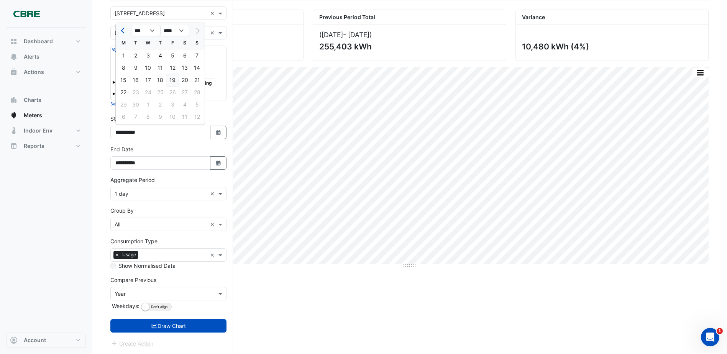
type input "**********"
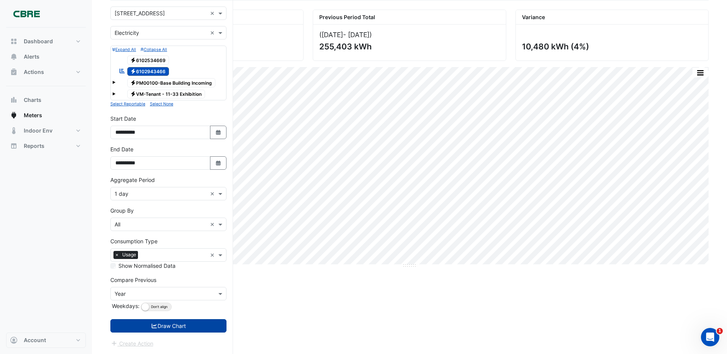
click at [170, 322] on button "Draw Chart" at bounding box center [168, 325] width 116 height 13
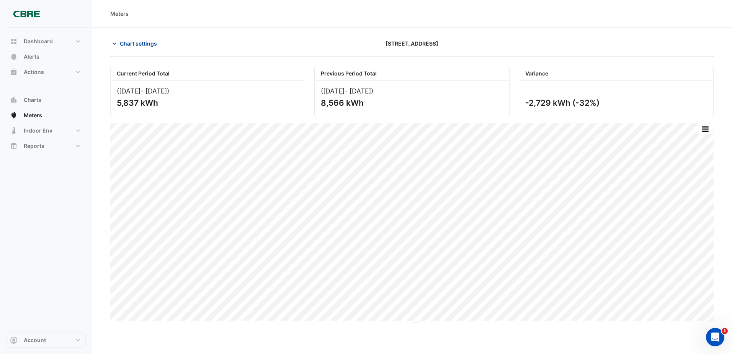
click at [119, 49] on button "Chart settings" at bounding box center [136, 43] width 52 height 13
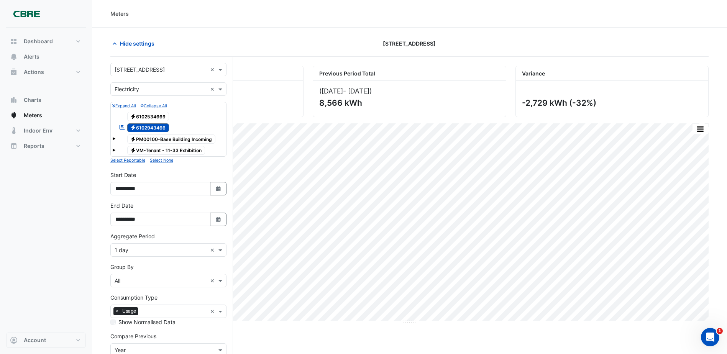
click at [216, 196] on div "**********" at bounding box center [168, 186] width 125 height 31
click at [210, 192] on button "Select Date" at bounding box center [218, 188] width 17 height 13
select select "*"
select select "****"
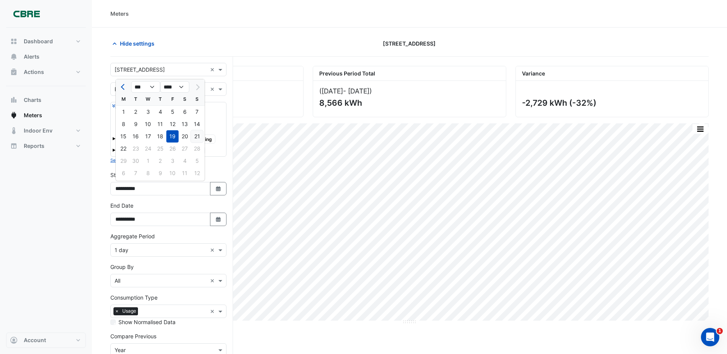
click at [191, 135] on div "21" at bounding box center [197, 136] width 12 height 12
type input "**********"
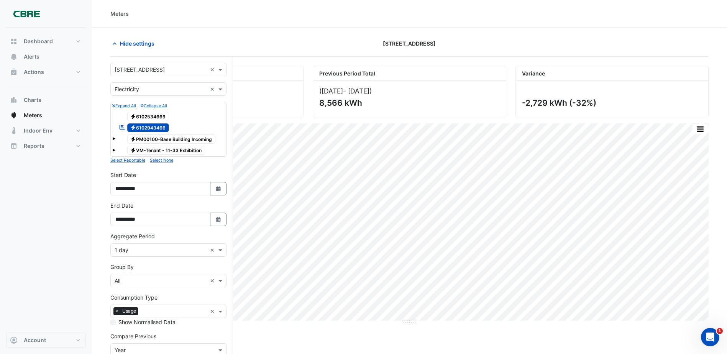
drag, startPoint x: 223, startPoint y: 190, endPoint x: 208, endPoint y: 177, distance: 19.3
click at [221, 188] on button "Select Date" at bounding box center [218, 188] width 17 height 13
select select "*"
select select "****"
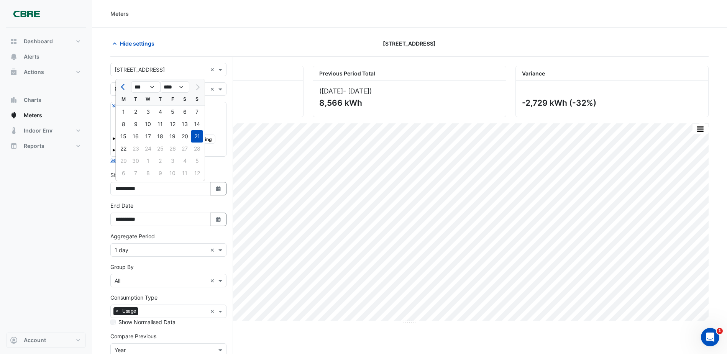
click at [185, 134] on div "20" at bounding box center [184, 136] width 12 height 12
type input "**********"
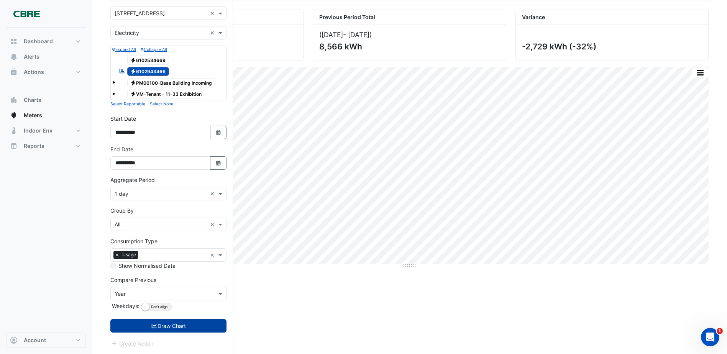
click at [151, 327] on icon "submit" at bounding box center [154, 325] width 7 height 5
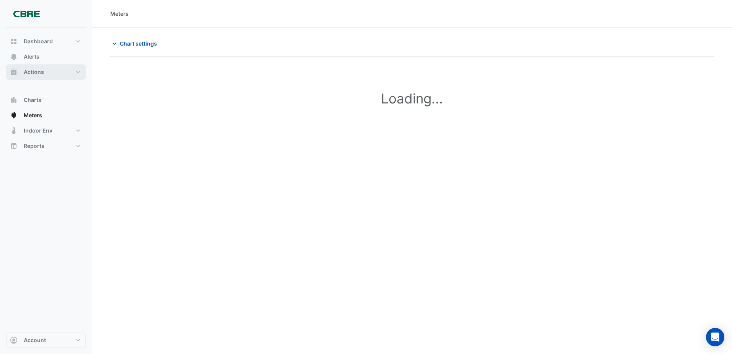
type input "**********"
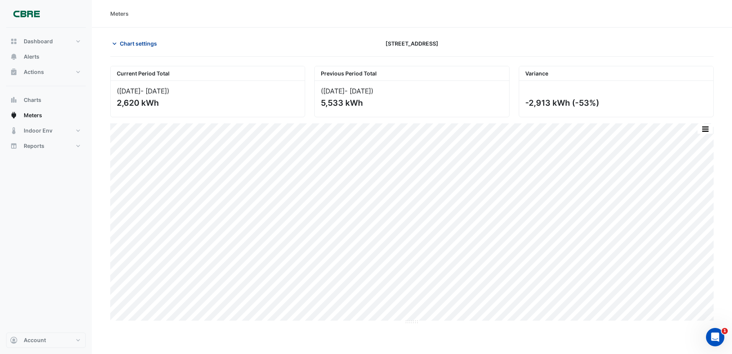
click at [147, 44] on span "Chart settings" at bounding box center [138, 43] width 37 height 8
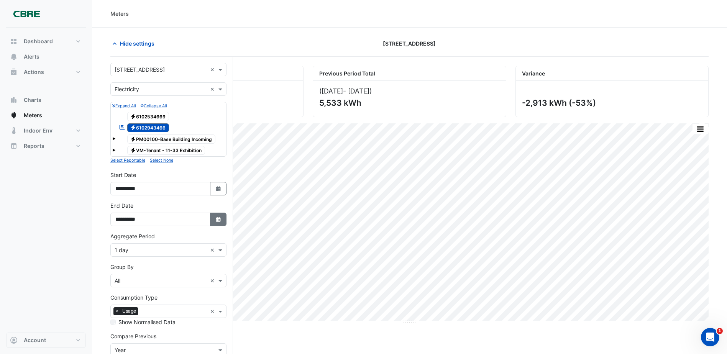
click at [216, 222] on fa-icon "Select Date" at bounding box center [218, 219] width 7 height 7
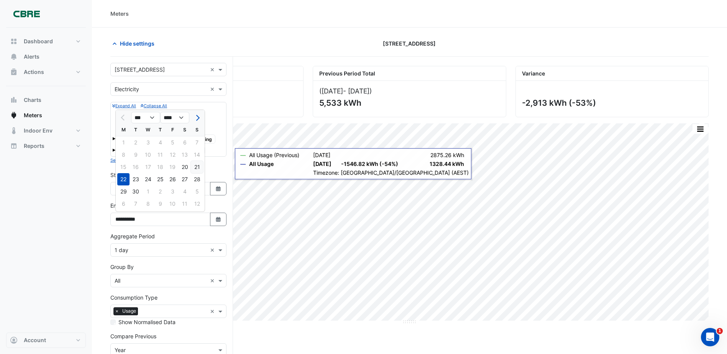
click at [200, 168] on div "21" at bounding box center [197, 167] width 12 height 12
type input "**********"
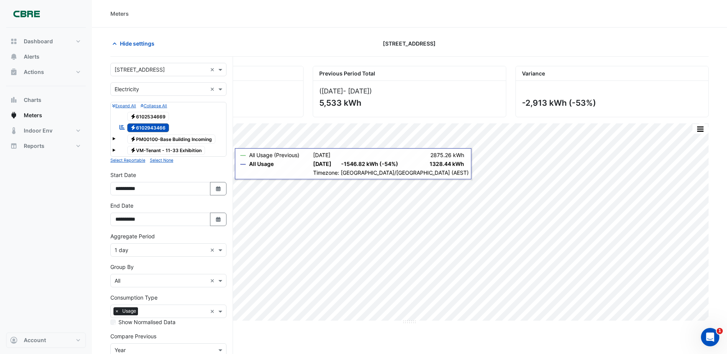
scroll to position [56, 0]
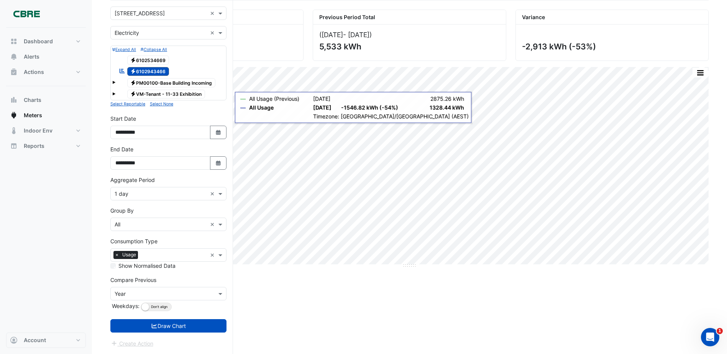
click at [185, 335] on form "× 11-33 Exhibition Street × × Electricity × Expand All Collapse All Electricity…" at bounding box center [168, 177] width 116 height 341
click at [181, 314] on form "× 11-33 Exhibition Street × × Electricity × Expand All Collapse All Electricity…" at bounding box center [168, 177] width 116 height 341
click at [173, 308] on div "Compare Previous × Year Weekdays: Align Don't align" at bounding box center [168, 294] width 116 height 37
click at [175, 322] on button "Draw Chart" at bounding box center [168, 325] width 116 height 13
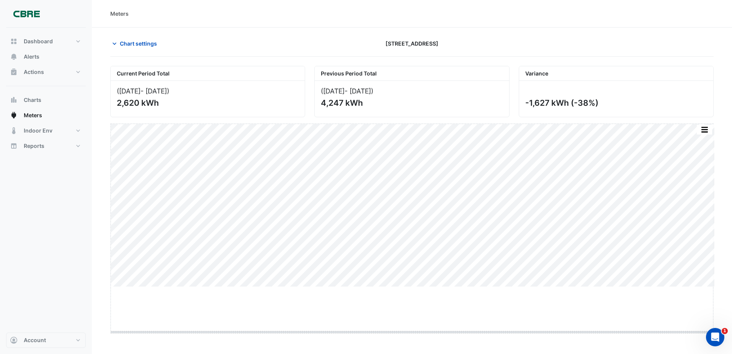
drag, startPoint x: 413, startPoint y: 287, endPoint x: 406, endPoint y: 340, distance: 53.3
